Goal: Navigation & Orientation: Find specific page/section

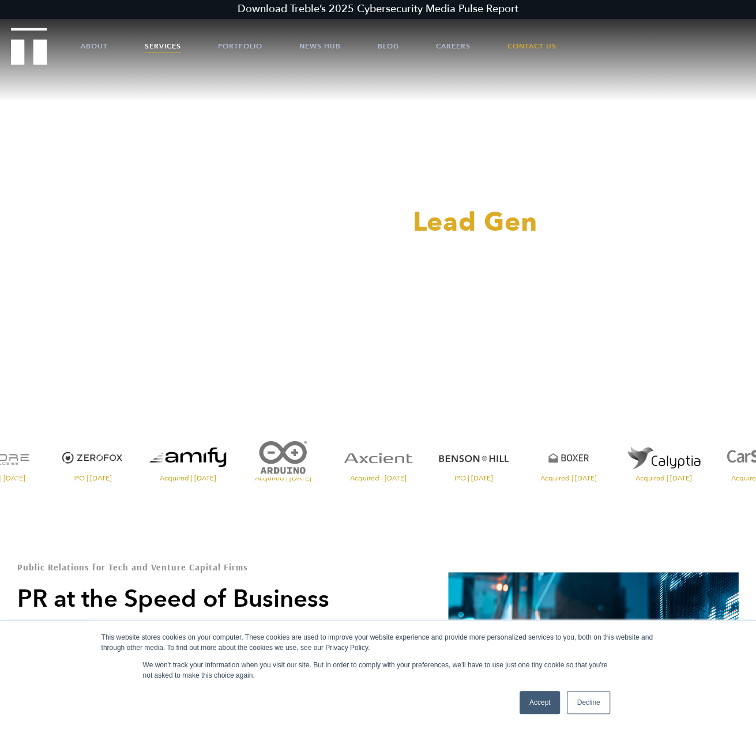
click at [163, 42] on link "Services" at bounding box center [163, 46] width 36 height 35
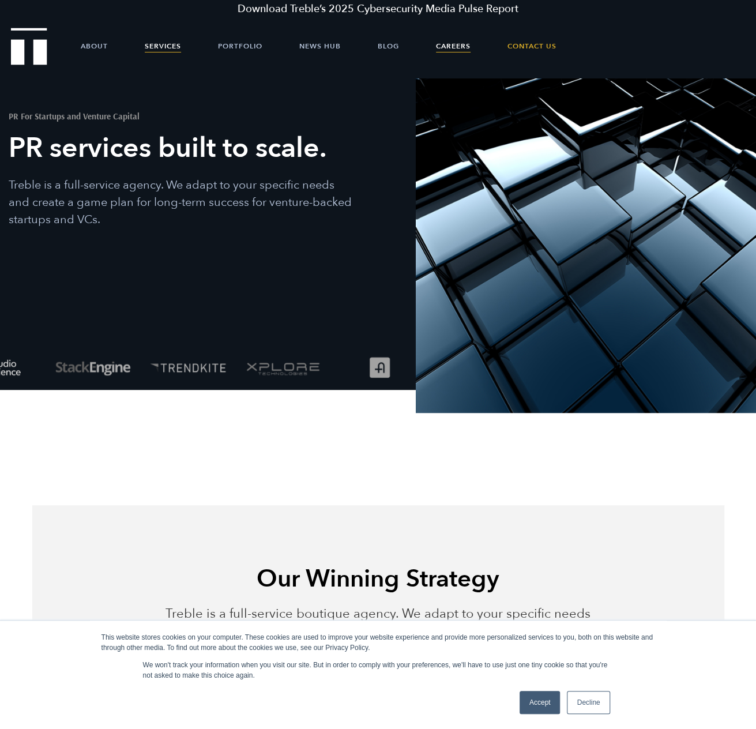
click at [461, 47] on link "Careers" at bounding box center [453, 46] width 35 height 35
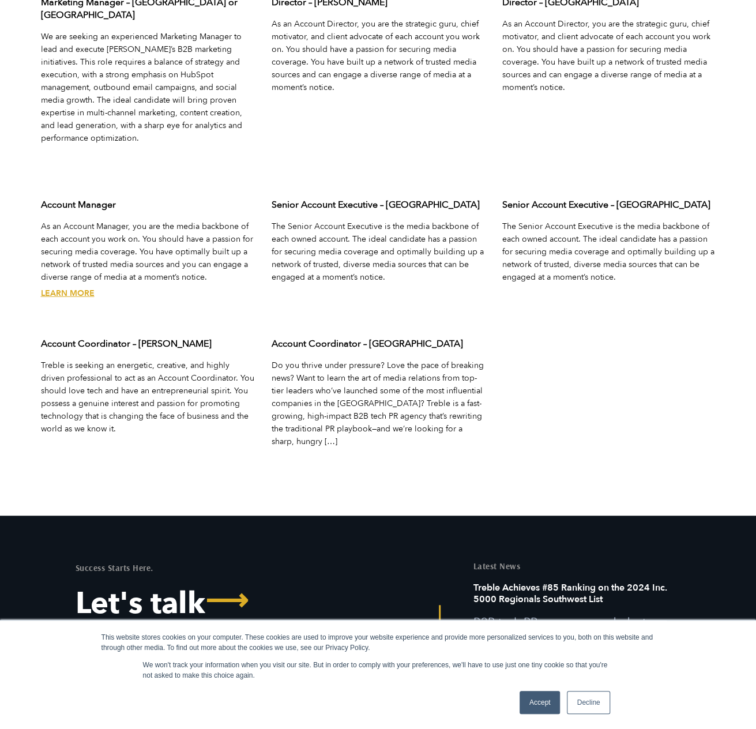
scroll to position [3711, 0]
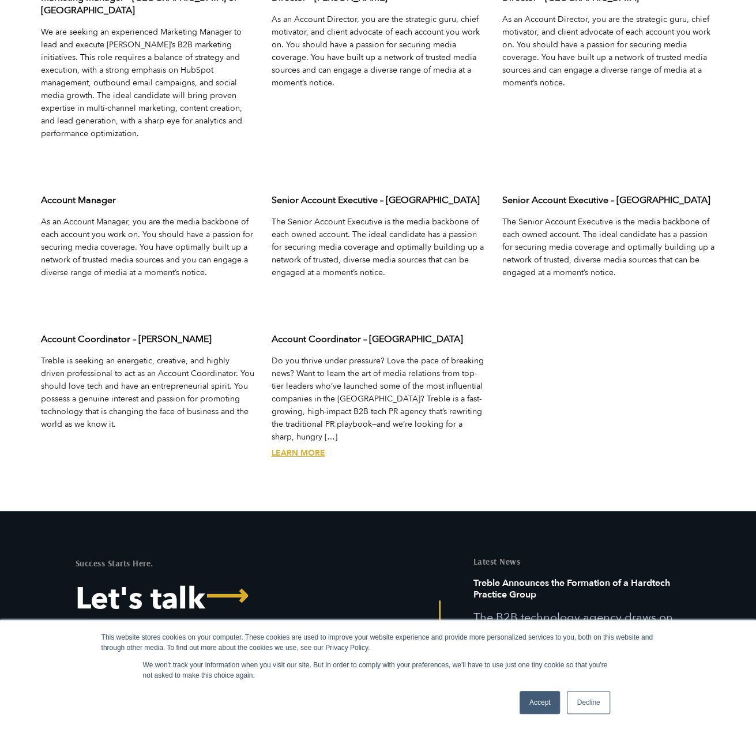
drag, startPoint x: 439, startPoint y: 269, endPoint x: 486, endPoint y: 292, distance: 52.6
click at [439, 269] on div "Senior Account Executive – [GEOGRAPHIC_DATA] Area The Senior Account Executive …" at bounding box center [378, 254] width 231 height 139
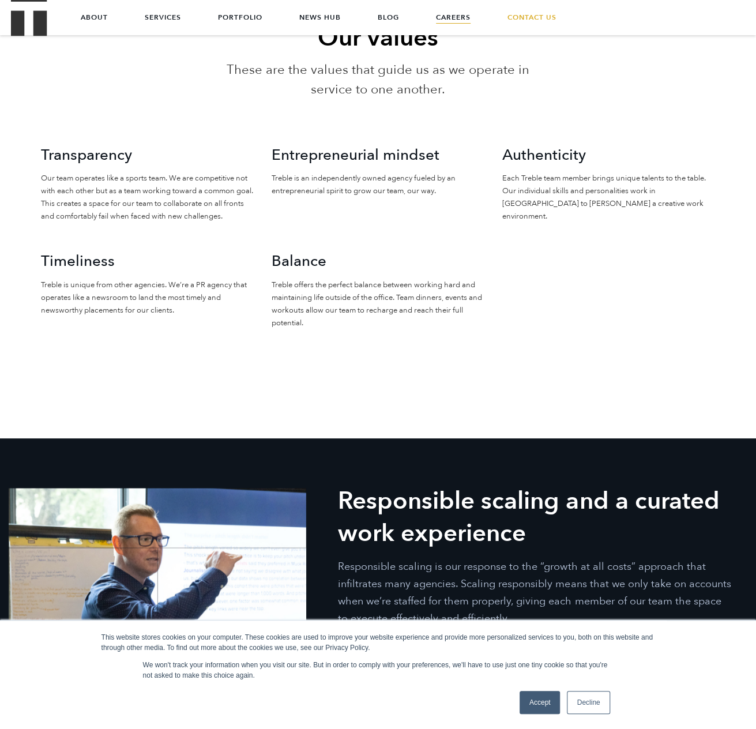
scroll to position [827, 0]
